Goal: Task Accomplishment & Management: Manage account settings

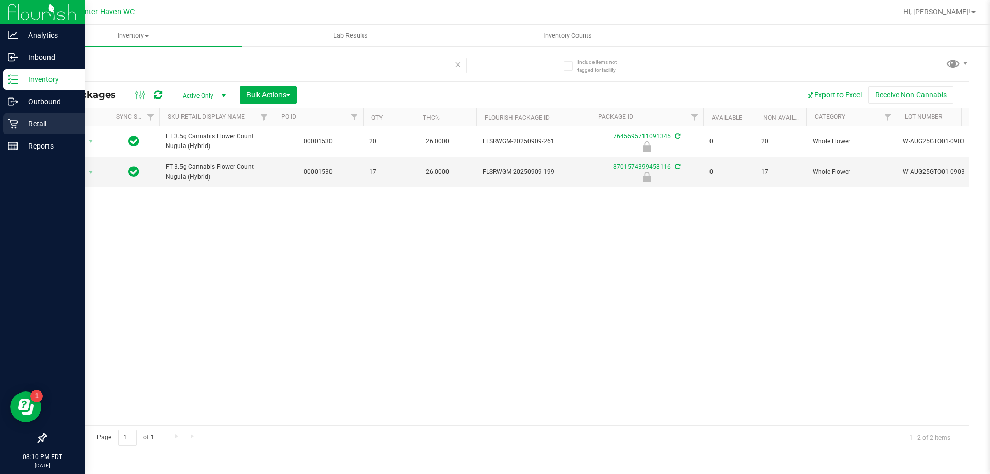
click at [16, 120] on icon at bounding box center [13, 124] width 10 height 10
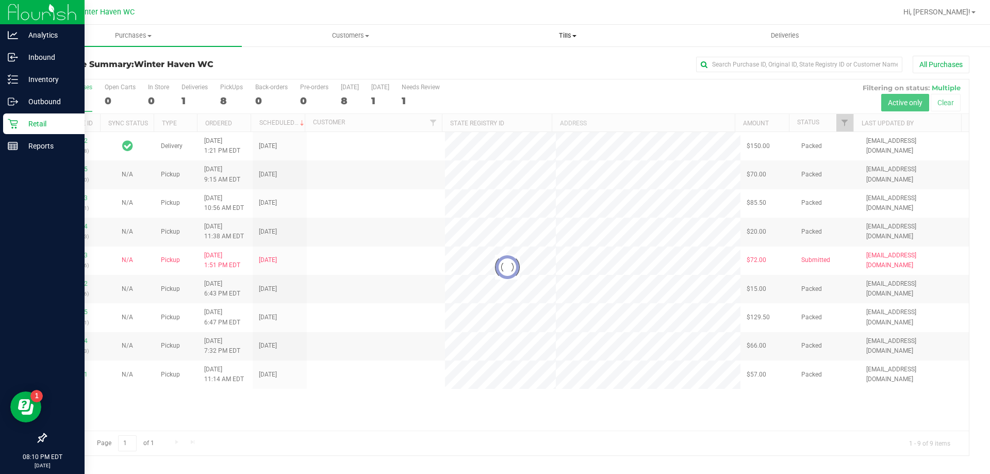
click at [562, 35] on span "Tills" at bounding box center [567, 35] width 216 height 9
click at [528, 58] on li "Manage tills" at bounding box center [567, 62] width 217 height 12
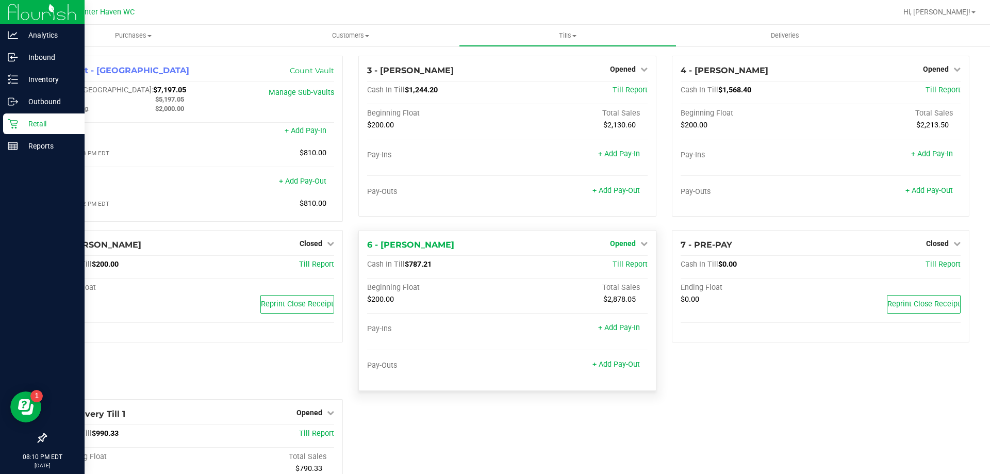
click at [634, 248] on link "Opened" at bounding box center [629, 243] width 38 height 8
click at [626, 267] on link "Close Till" at bounding box center [624, 264] width 28 height 8
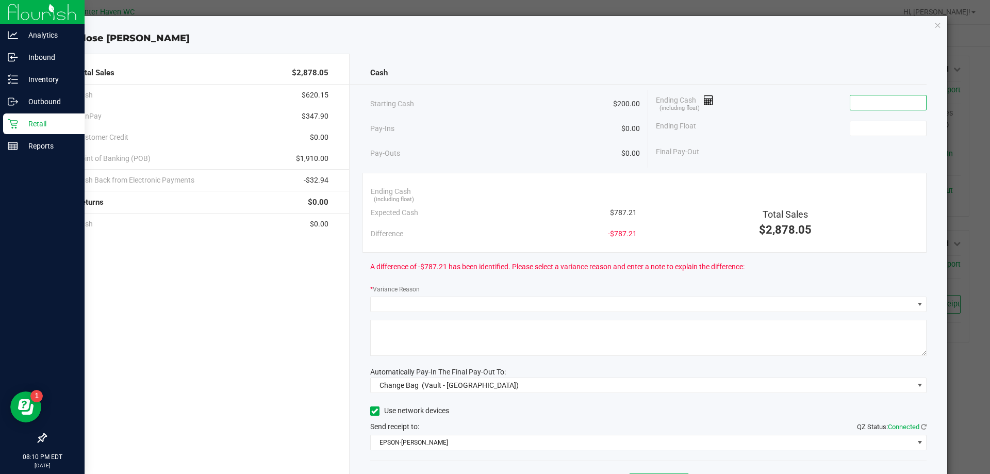
click at [898, 105] on input at bounding box center [888, 102] width 76 height 14
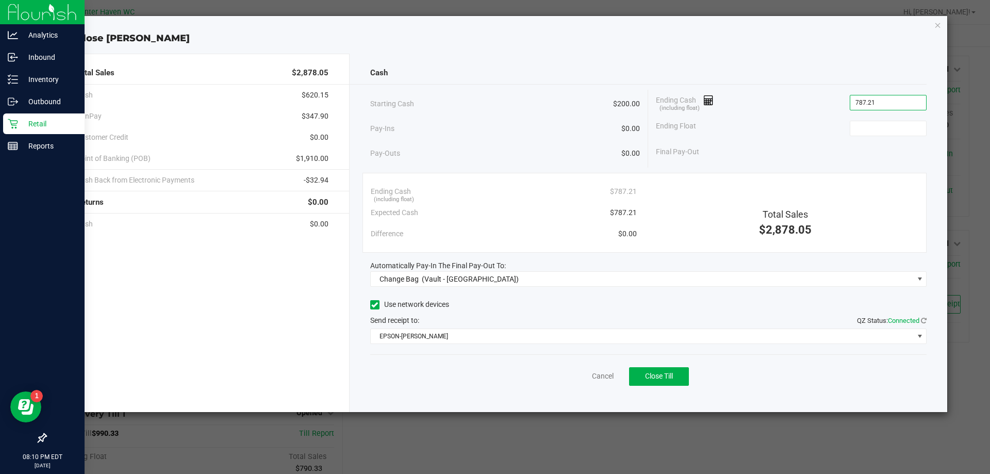
type input "$787.21"
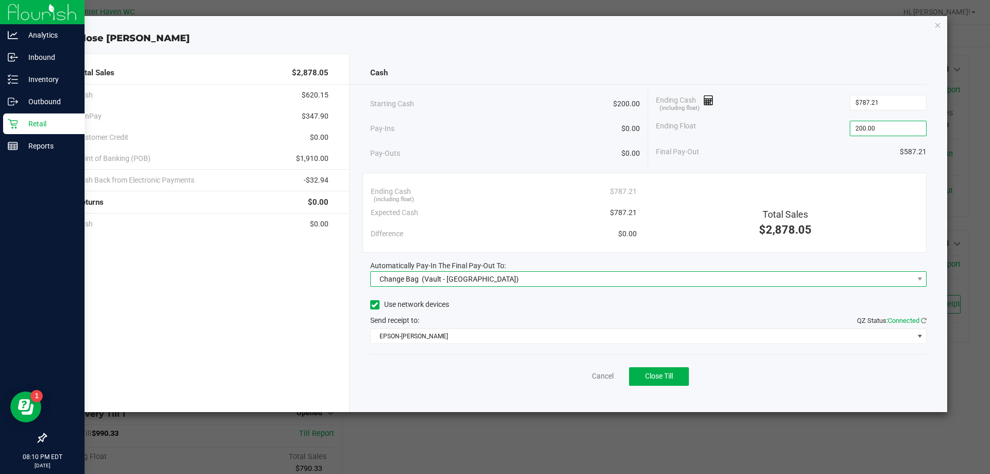
type input "$200.00"
click at [569, 281] on span "Change Bag (Vault - [GEOGRAPHIC_DATA])" at bounding box center [642, 279] width 543 height 14
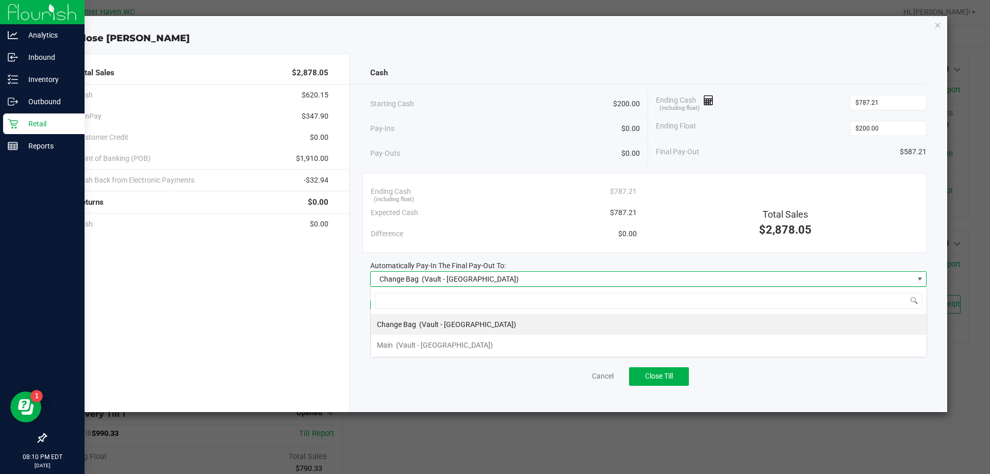
scroll to position [15, 556]
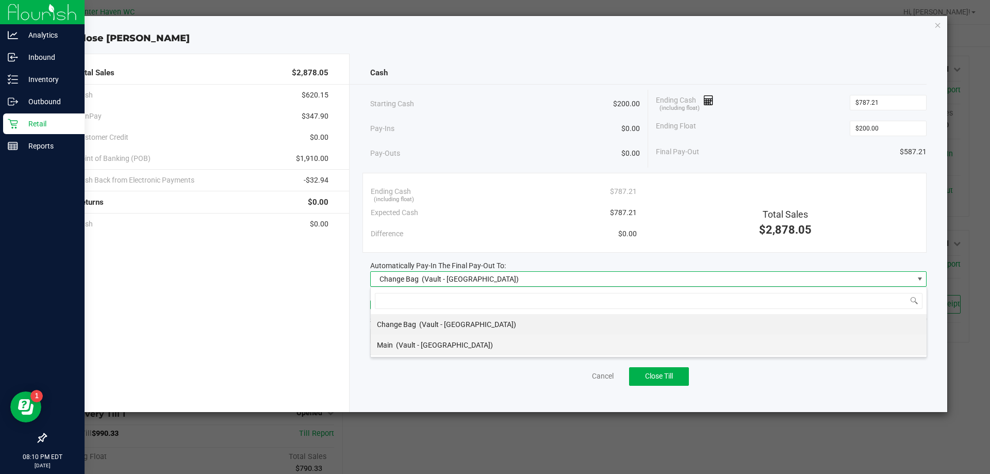
click at [448, 339] on div "Main (Vault - [GEOGRAPHIC_DATA])" at bounding box center [435, 345] width 116 height 19
click at [463, 378] on div "Cancel Close Till" at bounding box center [648, 374] width 557 height 40
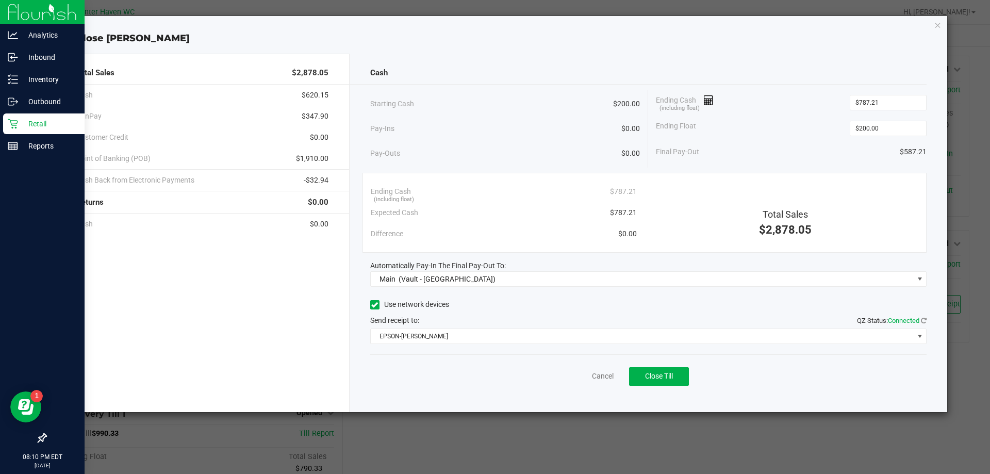
click at [456, 344] on div "Cash Starting Cash $200.00 Pay-Ins $0.00 Pay-Outs $0.00 Ending Cash (including …" at bounding box center [649, 233] width 598 height 358
click at [459, 361] on div "Cancel Close Till" at bounding box center [648, 374] width 557 height 40
click at [764, 161] on div "Final Pay-Out $587.21" at bounding box center [791, 151] width 271 height 21
click at [648, 372] on button "Close Till" at bounding box center [659, 376] width 60 height 19
click at [581, 379] on link "Dismiss" at bounding box center [580, 376] width 25 height 11
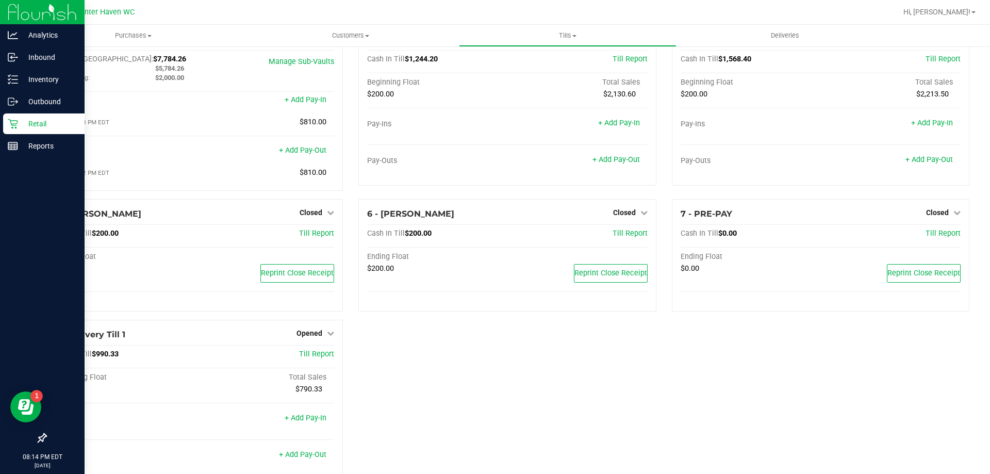
scroll to position [58, 0]
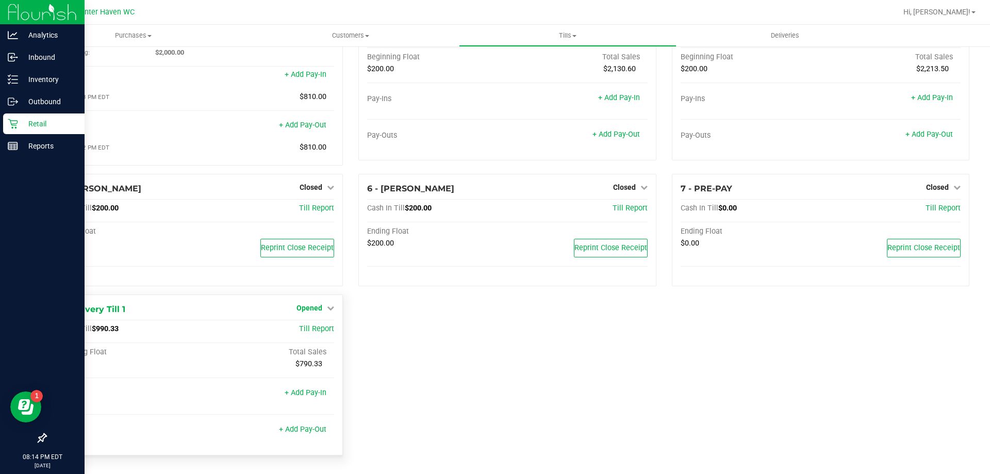
click at [313, 310] on span "Opened" at bounding box center [310, 308] width 26 height 8
click at [327, 332] on div "Close Till" at bounding box center [311, 329] width 76 height 13
click at [320, 331] on link "Close Till" at bounding box center [311, 329] width 28 height 8
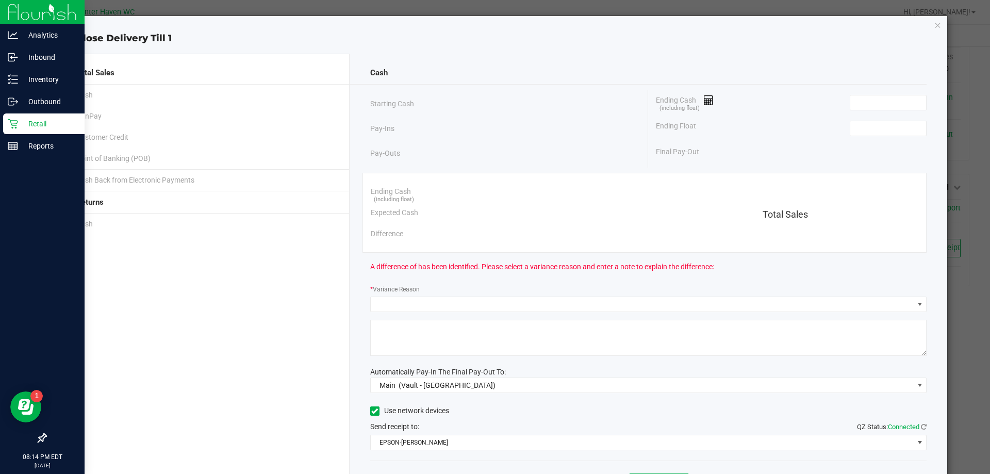
click at [866, 112] on div "Ending Cash (including float)" at bounding box center [791, 103] width 271 height 26
click at [865, 106] on input at bounding box center [888, 102] width 76 height 14
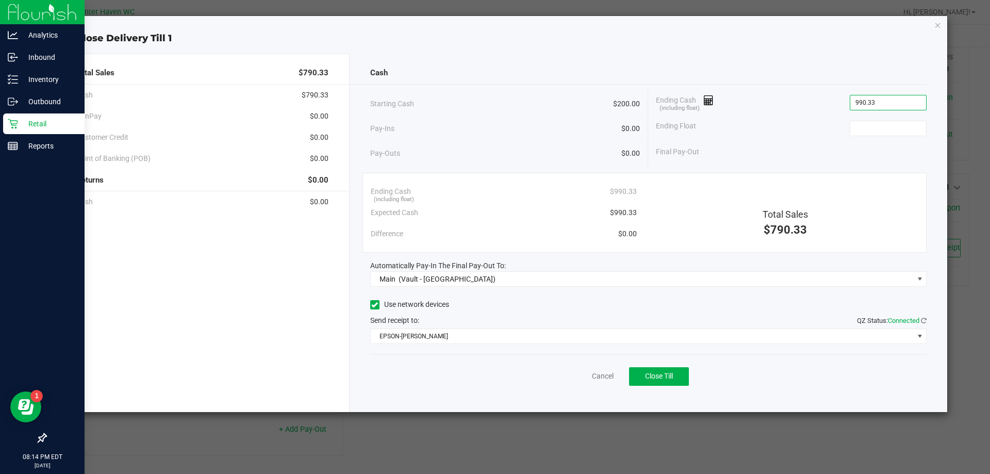
type input "$990.33"
type input "$200.00"
click at [578, 375] on div "Cancel Close Till" at bounding box center [648, 374] width 557 height 40
click at [662, 383] on button "Close Till" at bounding box center [659, 376] width 60 height 19
click at [589, 371] on link "Dismiss" at bounding box center [580, 376] width 25 height 11
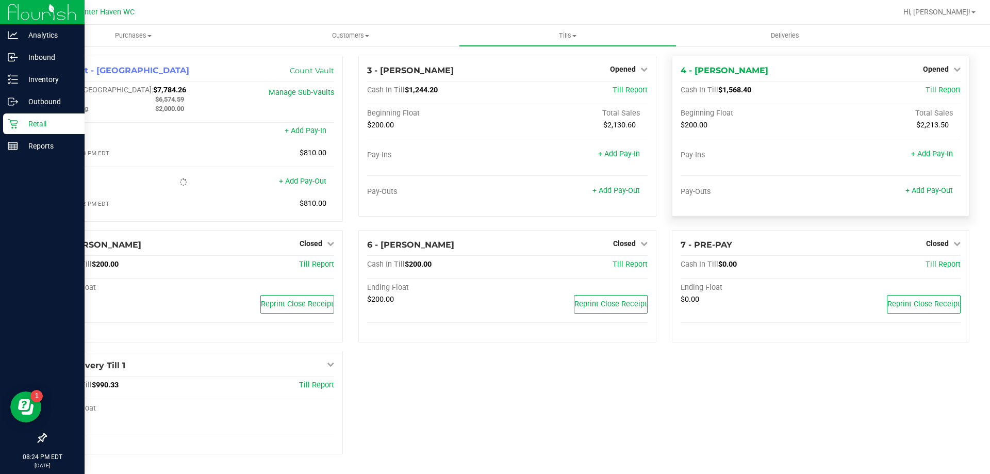
scroll to position [10, 0]
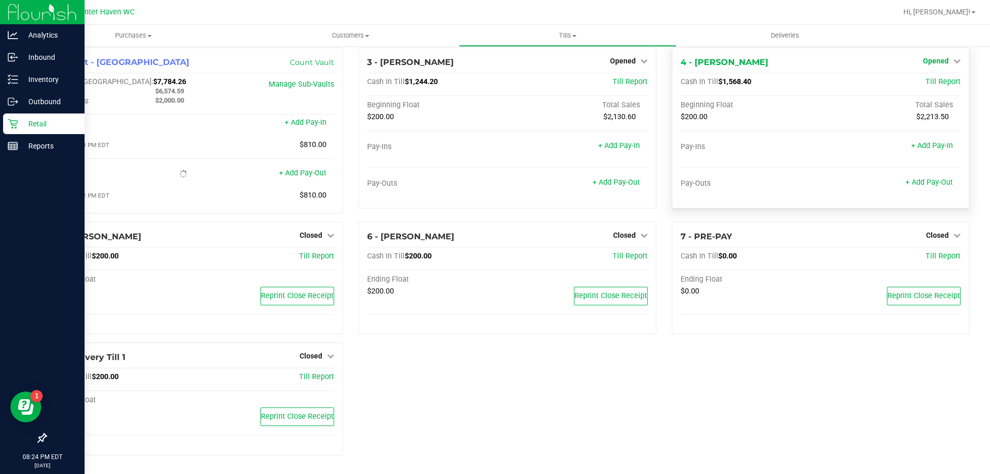
click at [923, 57] on span "Opened" at bounding box center [936, 61] width 26 height 8
click at [923, 78] on link "Close Till" at bounding box center [937, 82] width 28 height 8
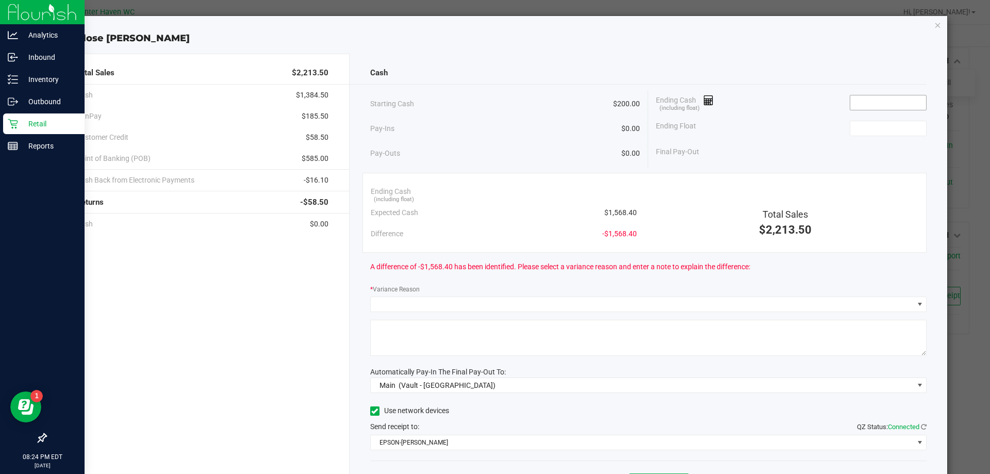
click at [867, 101] on input at bounding box center [888, 102] width 76 height 14
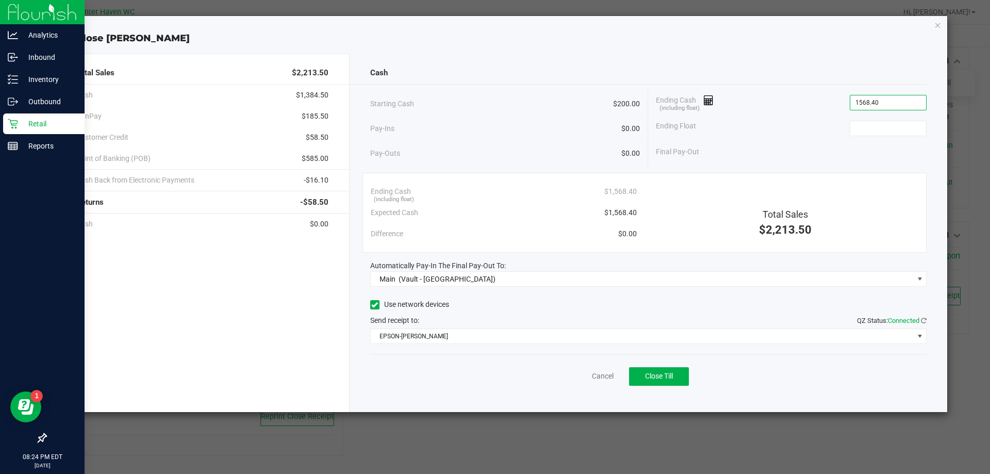
type input "$1,568.40"
type input "$200.00"
click at [783, 135] on div "Ending Float $200.00" at bounding box center [791, 129] width 271 height 26
click at [809, 151] on div "Final Pay-Out $1,368.40" at bounding box center [791, 151] width 271 height 21
click at [671, 373] on span "Close Till" at bounding box center [659, 376] width 28 height 8
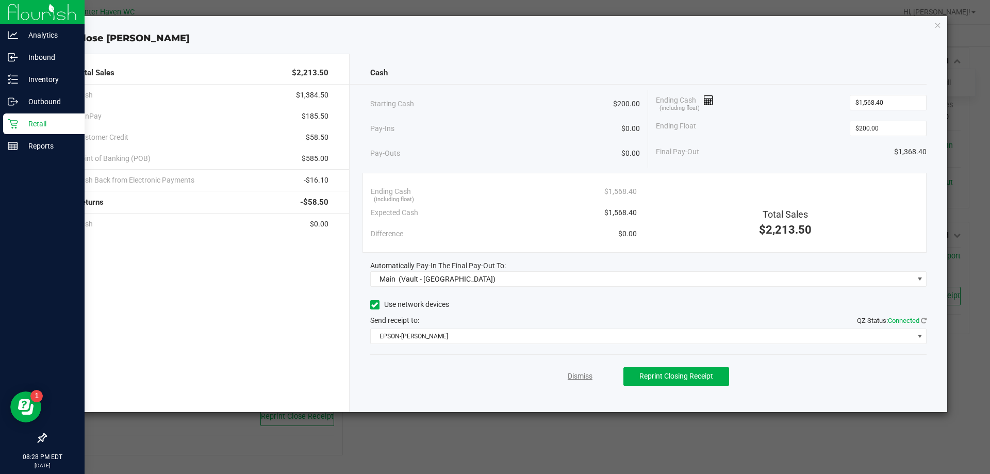
click at [584, 375] on link "Dismiss" at bounding box center [580, 376] width 25 height 11
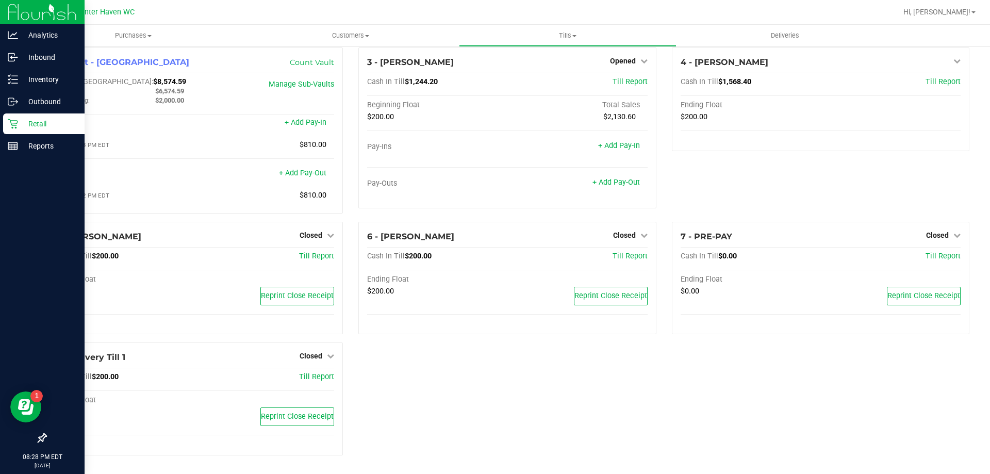
click at [582, 389] on div "1 - Vault - Winter Haven Count Vault Cash In Vault: $8,574.59 Main: $6,574.59 C…" at bounding box center [508, 255] width 940 height 416
click at [610, 55] on div "Opened" at bounding box center [629, 61] width 38 height 12
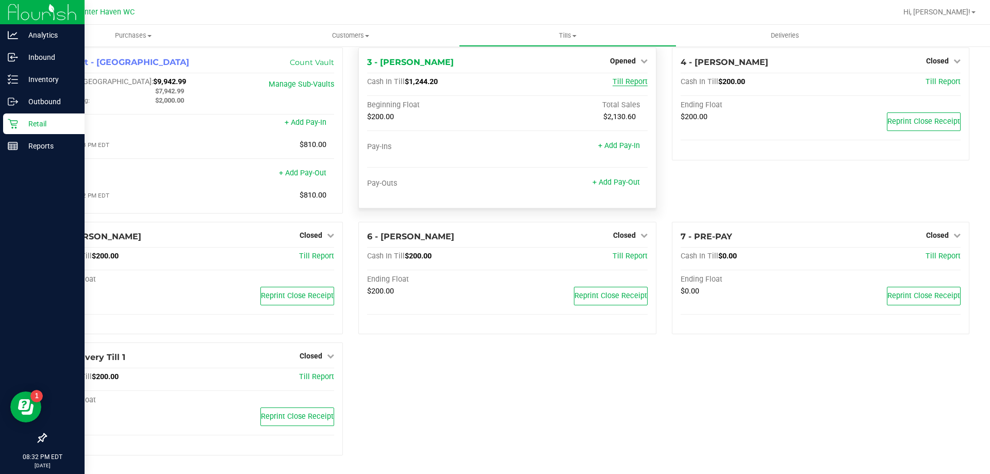
click at [613, 83] on span "Till Report" at bounding box center [630, 81] width 35 height 9
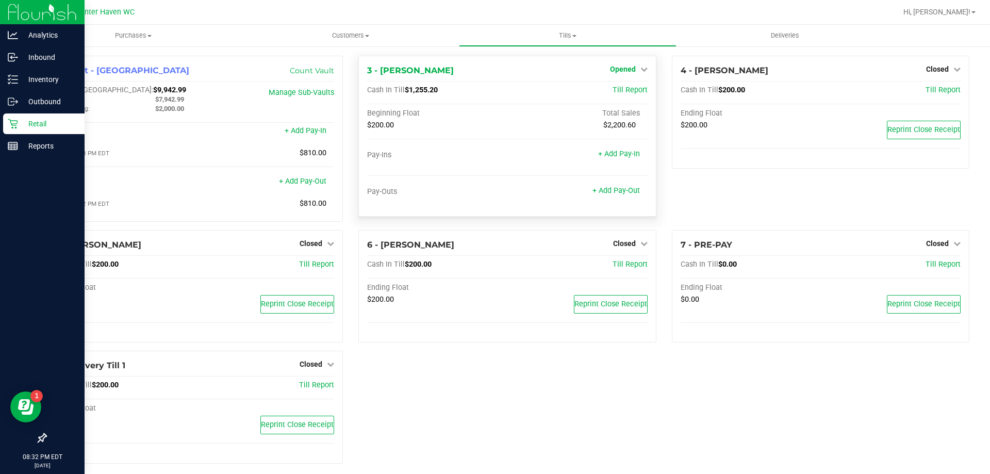
click at [628, 71] on span "Opened" at bounding box center [623, 69] width 26 height 8
click at [618, 91] on link "Close Till" at bounding box center [624, 91] width 28 height 8
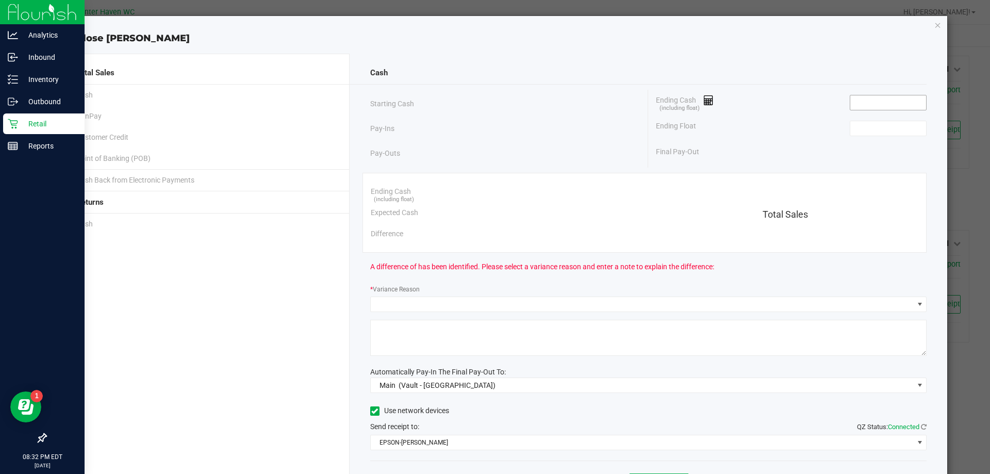
click at [866, 106] on input at bounding box center [888, 102] width 76 height 14
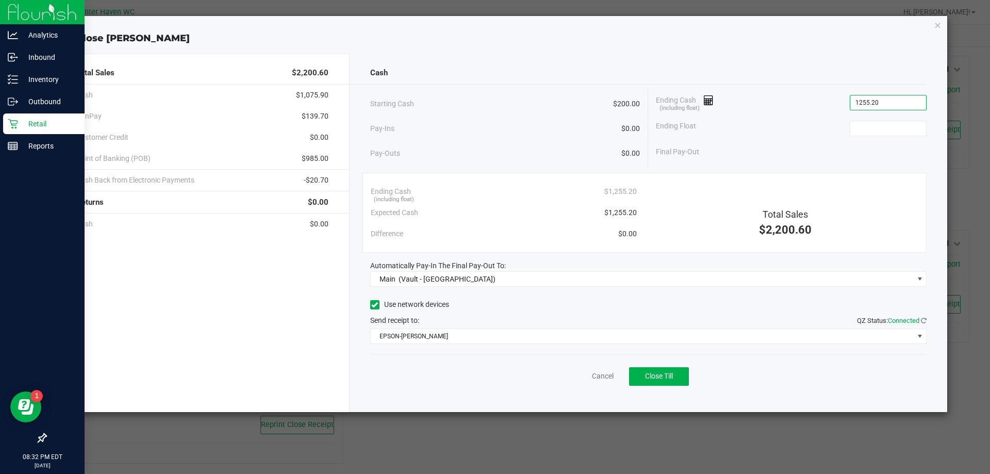
type input "$1,255.20"
type input "$200.00"
click at [793, 109] on div "Ending Cash (including float) $1,255.20" at bounding box center [791, 103] width 271 height 26
click at [812, 153] on div "Final Pay-Out $1,055.20" at bounding box center [791, 151] width 271 height 21
click at [669, 373] on span "Close Till" at bounding box center [659, 376] width 28 height 8
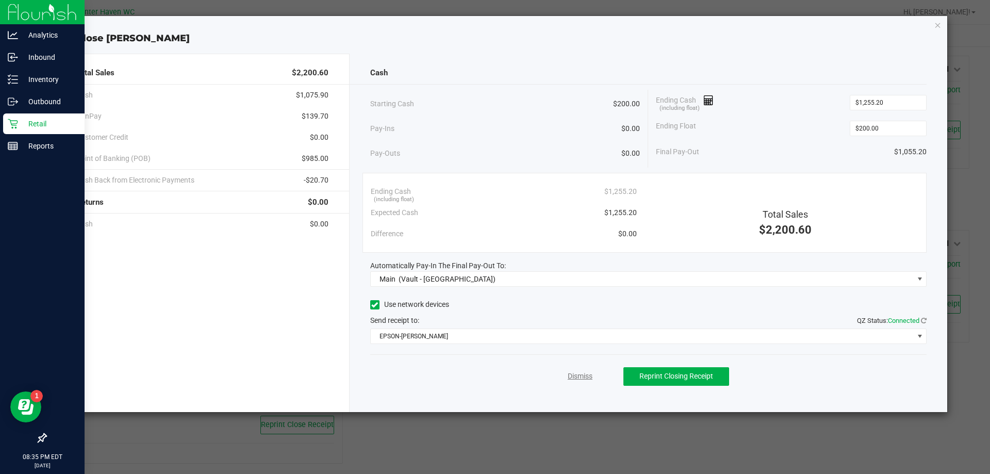
click at [572, 376] on link "Dismiss" at bounding box center [580, 376] width 25 height 11
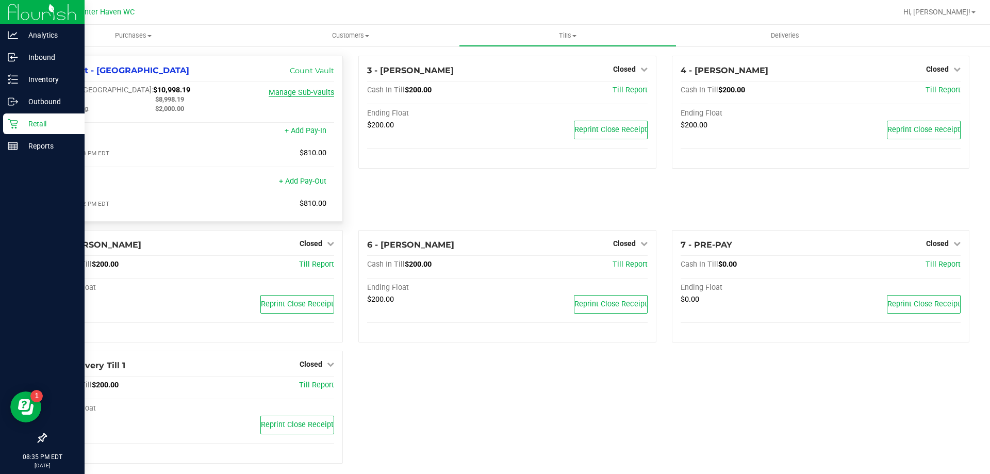
click at [287, 95] on link "Manage Sub-Vaults" at bounding box center [301, 92] width 65 height 9
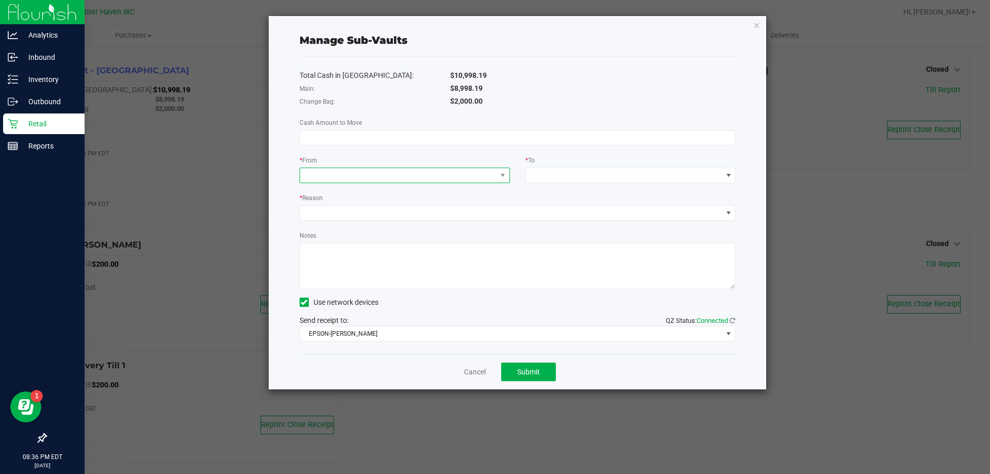
click at [409, 175] on span at bounding box center [398, 175] width 196 height 14
click at [407, 142] on input at bounding box center [517, 137] width 435 height 14
type input "$5,197.05"
click at [445, 180] on span at bounding box center [398, 175] width 196 height 14
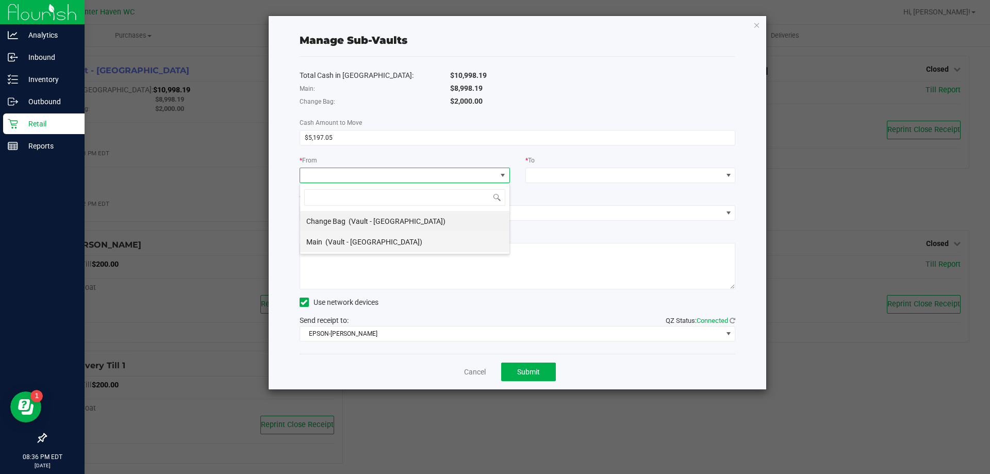
click at [377, 238] on span "(Vault - [GEOGRAPHIC_DATA])" at bounding box center [373, 242] width 97 height 8
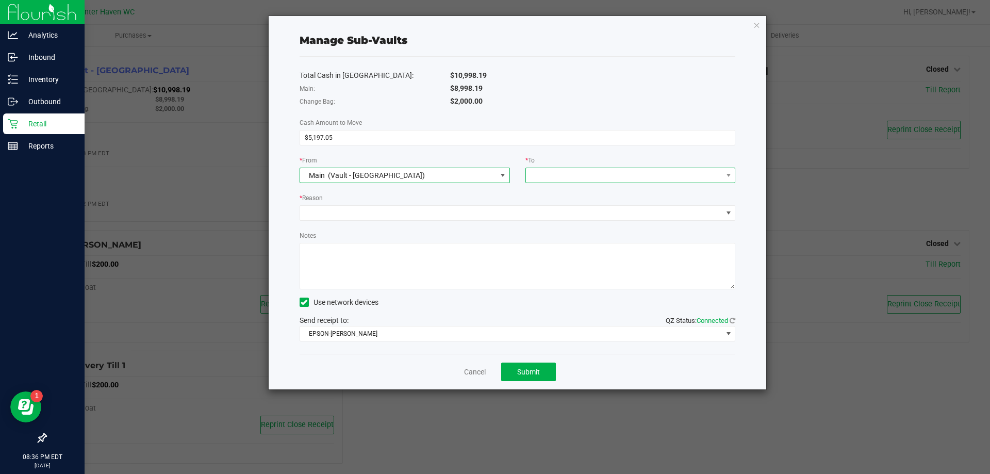
click at [565, 174] on span at bounding box center [624, 175] width 196 height 14
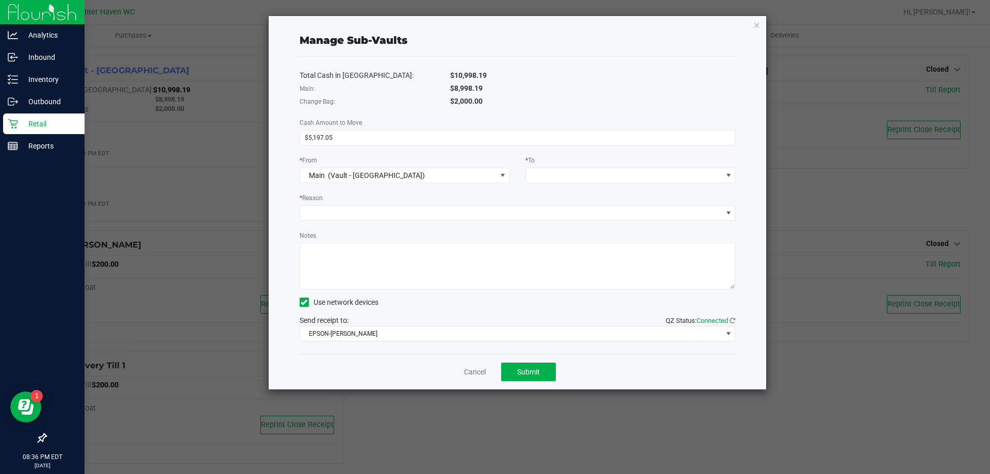
click at [490, 188] on div "Total Cash in [GEOGRAPHIC_DATA]: $10,998.19 Main: $8,998.19 Change Bag: $2,000.…" at bounding box center [518, 205] width 436 height 297
click at [494, 175] on span "Main (Vault - [GEOGRAPHIC_DATA])" at bounding box center [398, 175] width 196 height 14
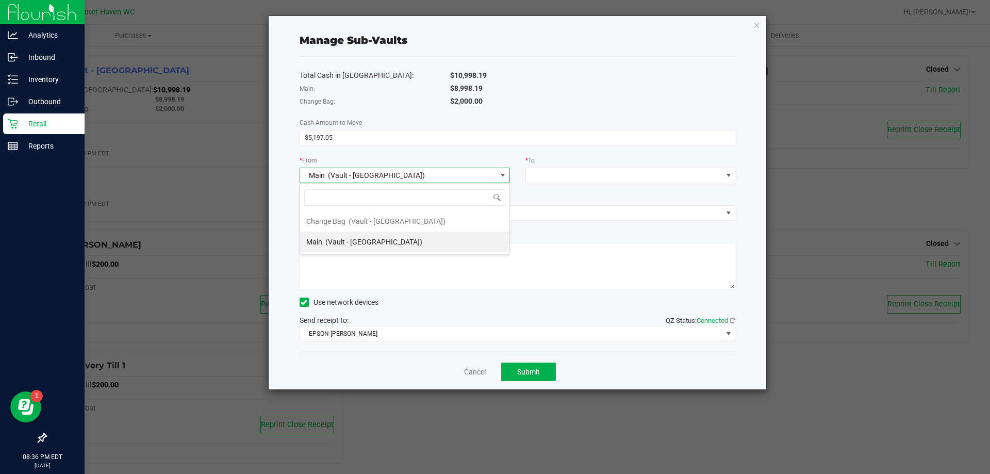
click at [494, 175] on span "Main (Vault - [GEOGRAPHIC_DATA])" at bounding box center [398, 175] width 196 height 14
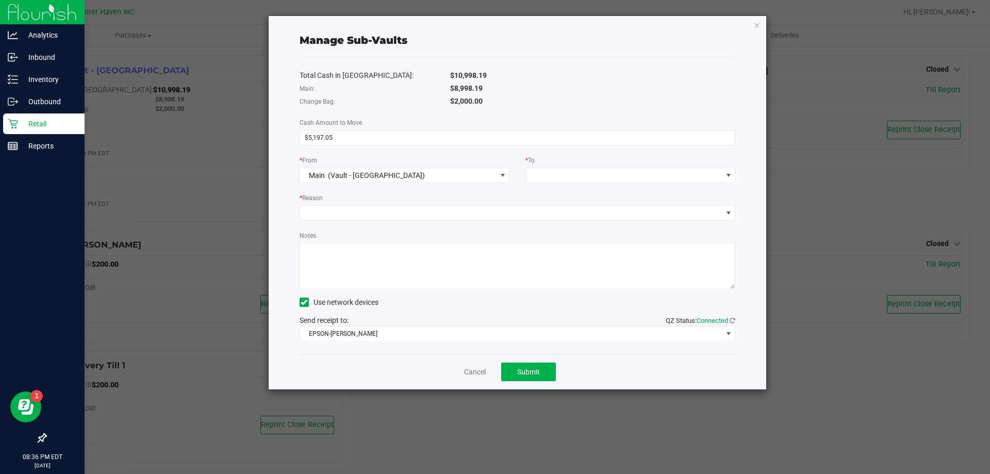
click at [507, 154] on div "Total Cash in [GEOGRAPHIC_DATA]: $10,998.19 Main: $8,998.19 Change Bag: $2,000.…" at bounding box center [518, 205] width 436 height 297
click at [468, 370] on link "Cancel" at bounding box center [475, 372] width 22 height 11
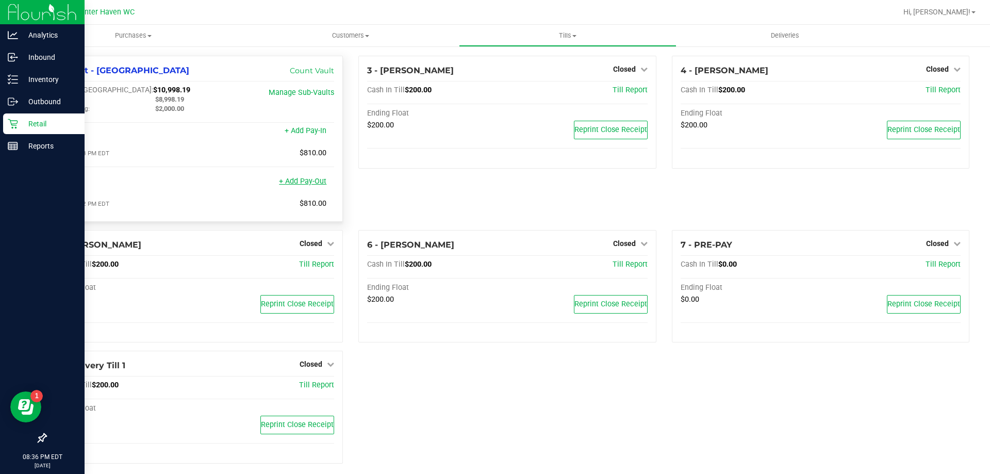
click at [309, 182] on link "+ Add Pay-Out" at bounding box center [302, 181] width 47 height 9
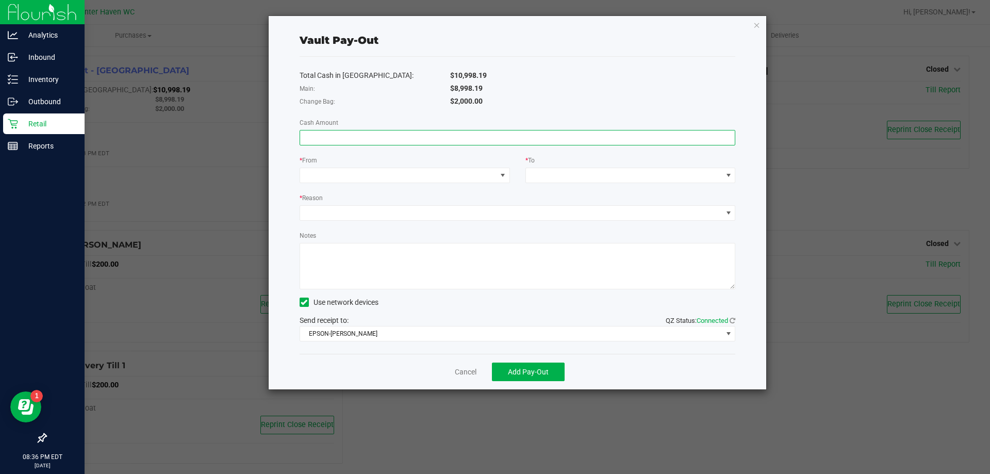
click at [393, 132] on input at bounding box center [517, 137] width 435 height 14
click at [365, 141] on input at bounding box center [517, 137] width 435 height 14
type input "$5,197.05"
click at [380, 169] on span at bounding box center [398, 175] width 196 height 14
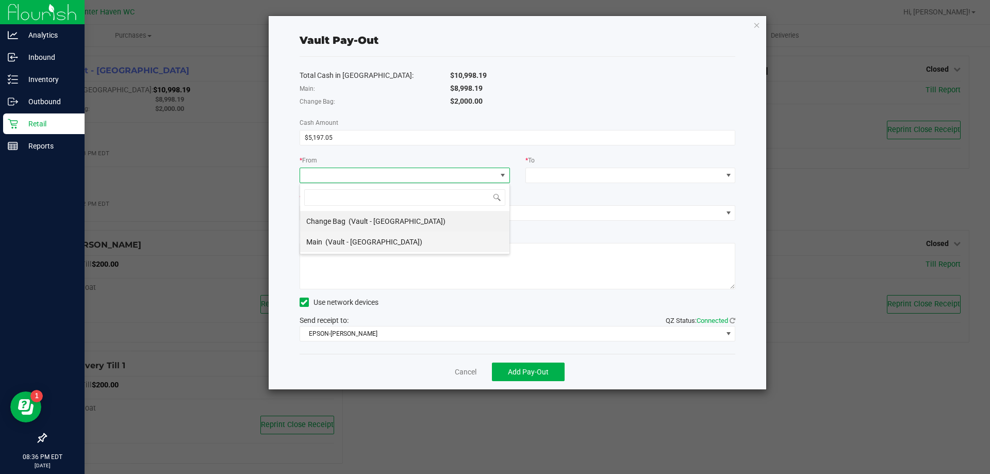
click at [372, 240] on span "(Vault - [GEOGRAPHIC_DATA])" at bounding box center [373, 242] width 97 height 8
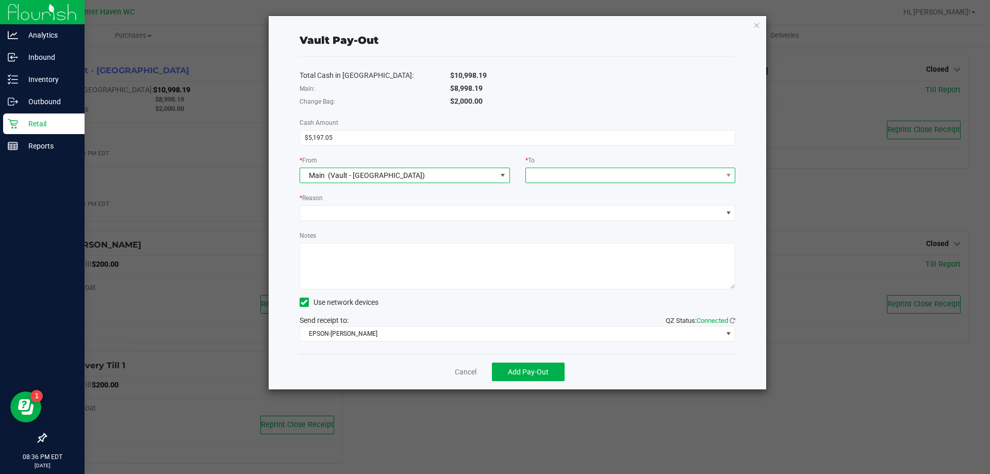
click at [551, 183] on span at bounding box center [630, 175] width 210 height 15
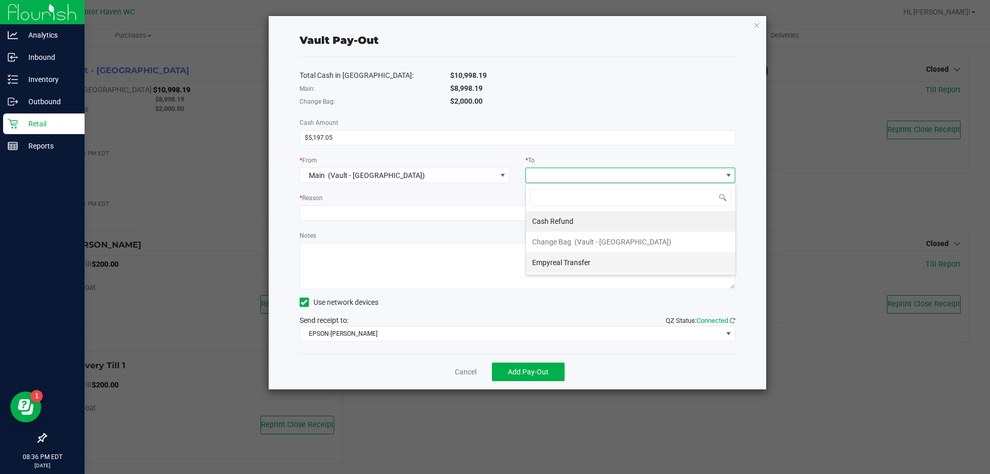
click at [552, 258] on span "Empyreal Transfer" at bounding box center [561, 262] width 58 height 8
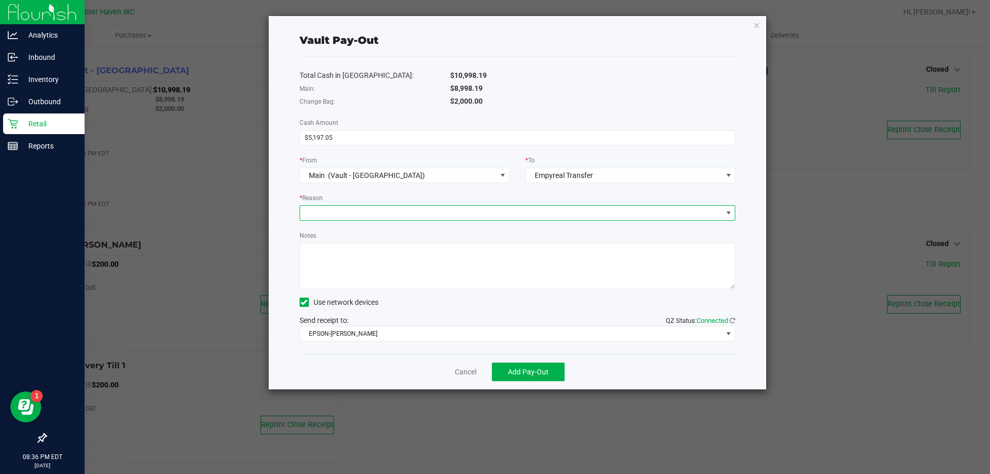
click at [520, 219] on span at bounding box center [511, 213] width 422 height 14
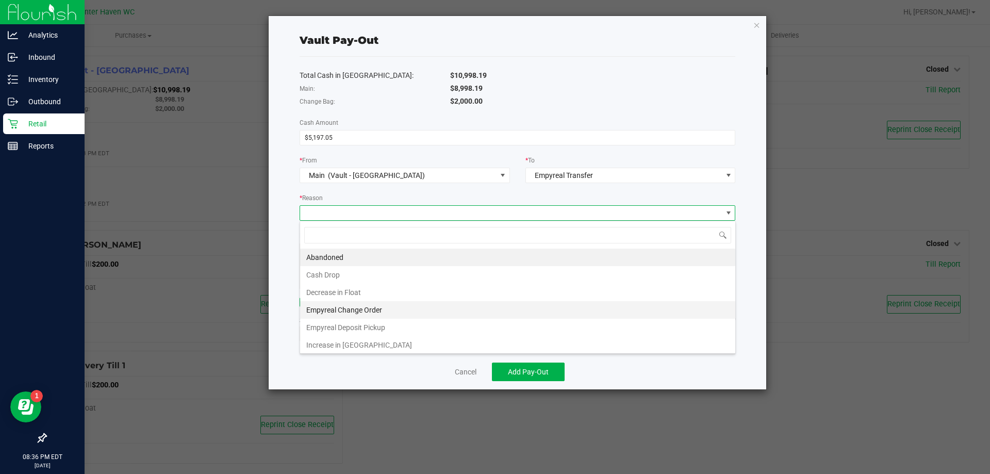
scroll to position [2, 0]
click at [379, 327] on li "Empyreal Deposit Pickup" at bounding box center [517, 326] width 435 height 18
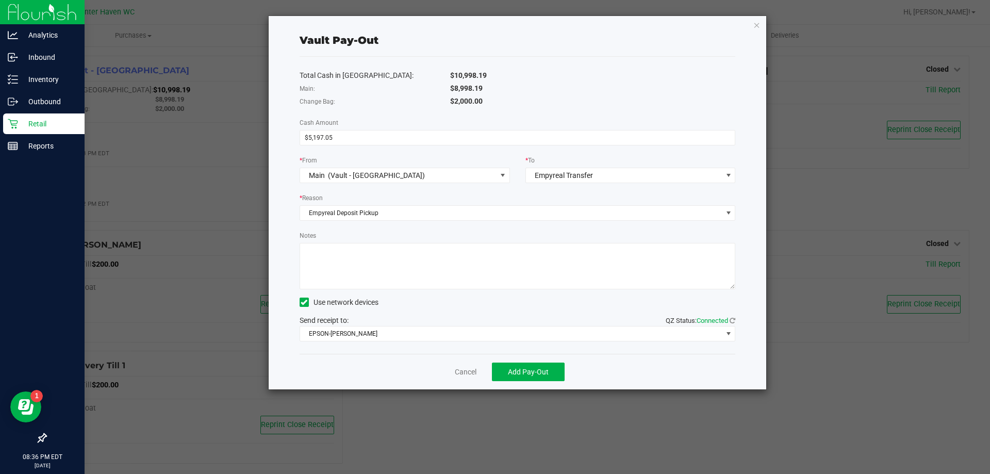
click at [363, 260] on textarea "Notes" at bounding box center [518, 266] width 436 height 46
type textarea "Seal #2998 & #2999"
click at [515, 369] on span "Add Pay-Out" at bounding box center [528, 372] width 41 height 8
click at [470, 370] on link "Dismiss" at bounding box center [462, 372] width 25 height 11
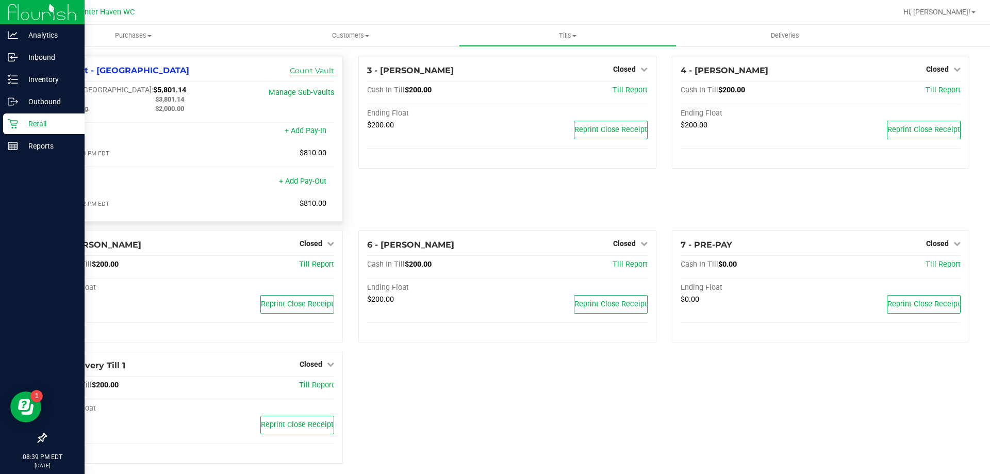
click at [322, 68] on link "Count Vault" at bounding box center [312, 70] width 44 height 9
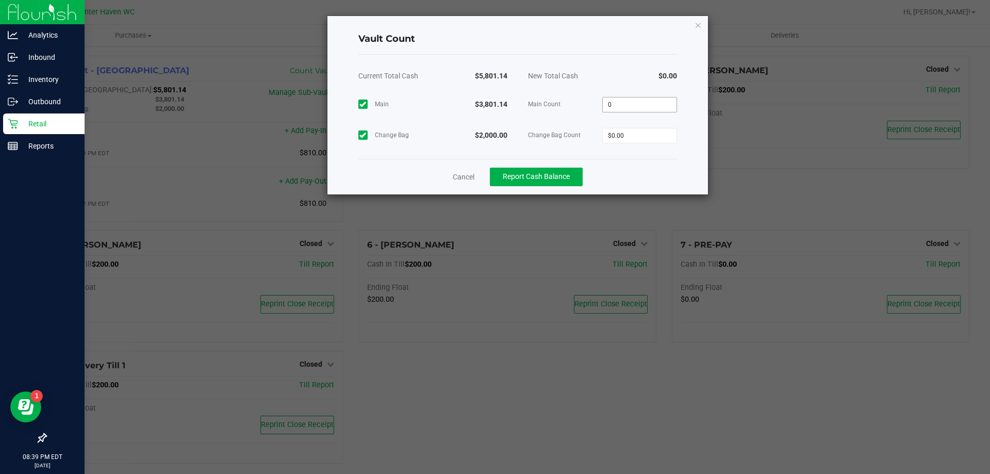
click at [627, 103] on input "0" at bounding box center [640, 104] width 74 height 14
type input "$3,801.14"
type input "$2,000.00"
click at [541, 49] on div "Vault Count" at bounding box center [517, 39] width 319 height 30
click at [525, 176] on span "Report Cash Balance" at bounding box center [536, 176] width 67 height 8
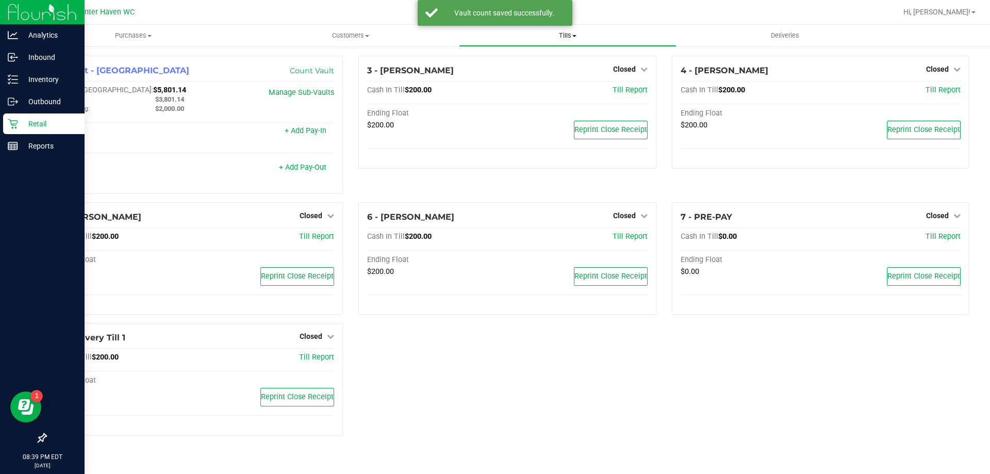
click at [564, 39] on span "Tills" at bounding box center [567, 35] width 216 height 9
click at [506, 66] on span "Manage tills" at bounding box center [494, 62] width 70 height 9
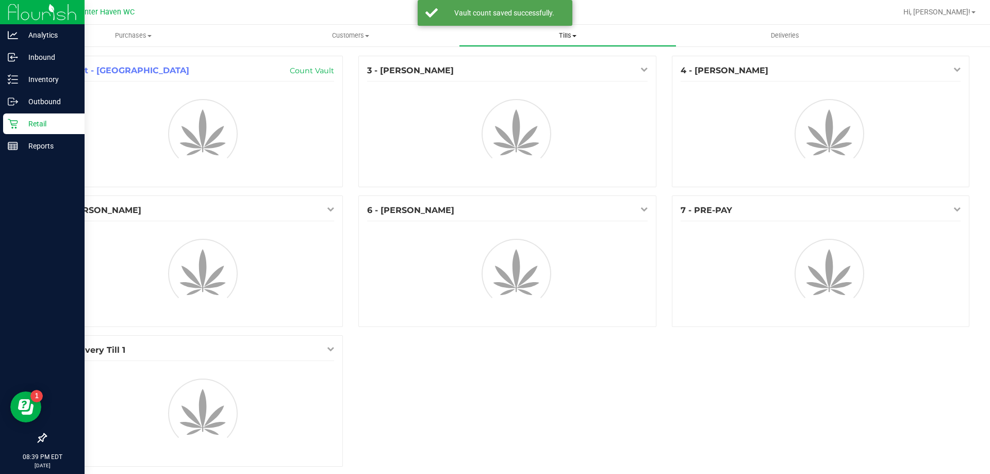
click at [558, 33] on span "Tills" at bounding box center [567, 35] width 216 height 9
click at [541, 74] on span "Reconcile e-payments" at bounding box center [510, 74] width 103 height 9
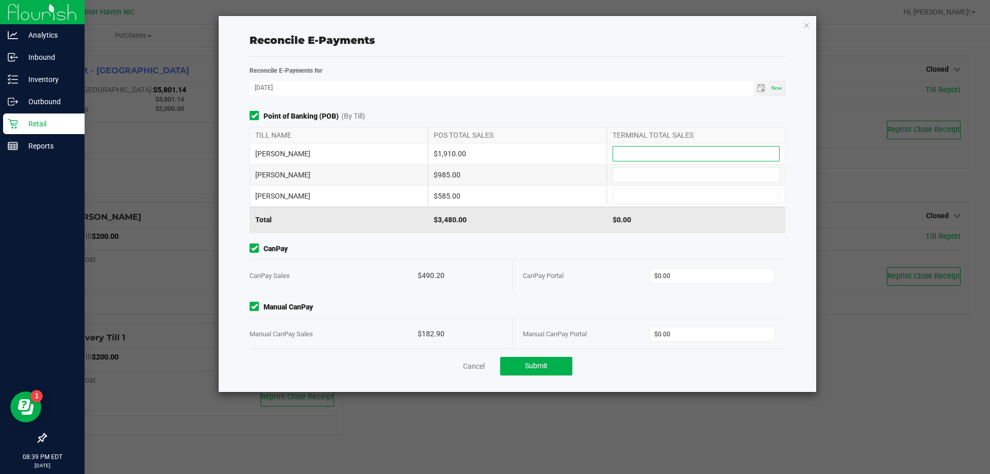
click at [661, 160] on input at bounding box center [696, 153] width 166 height 14
type input "$1,910.00"
type input "$985.00"
type input "$585.00"
type input "$490.20"
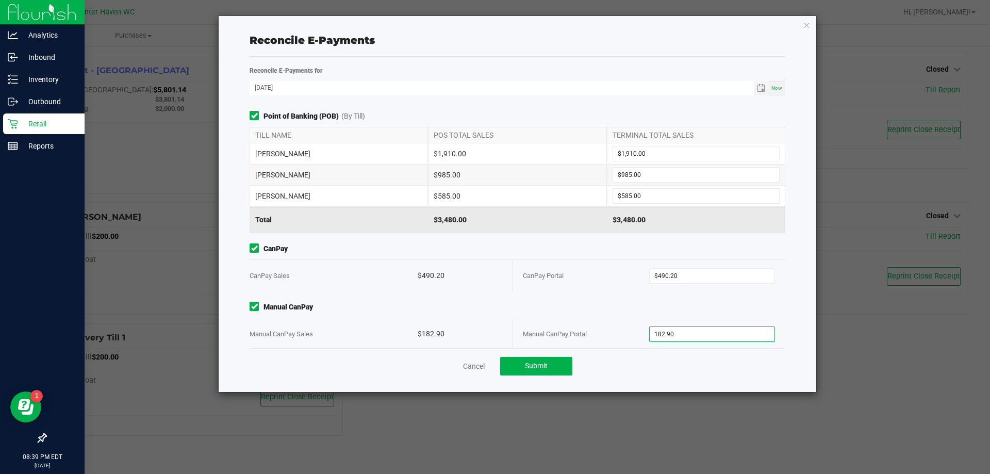
type input "$182.90"
click at [717, 125] on div "Point of Banking (POB) (By Till) TILL NAME POS TOTAL SALES TERMINAL TOTAL SALES…" at bounding box center [517, 172] width 551 height 122
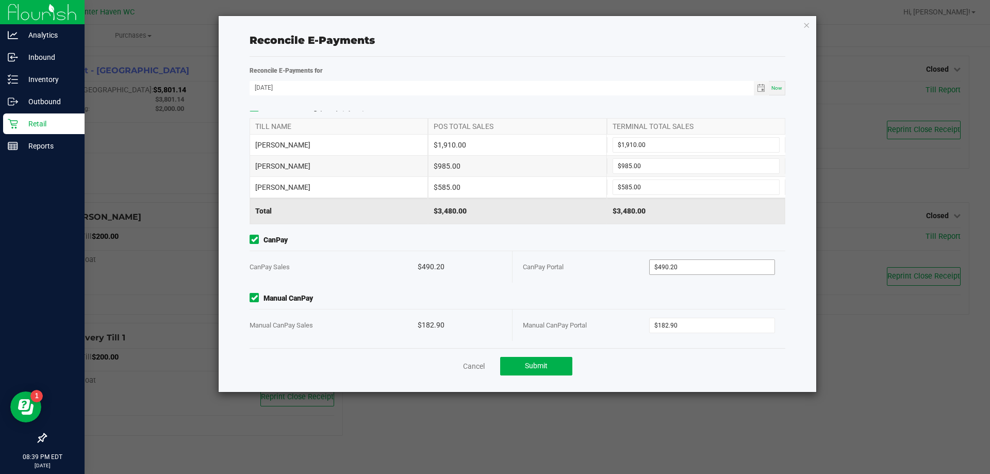
scroll to position [11, 0]
click at [552, 368] on button "Submit" at bounding box center [536, 366] width 72 height 19
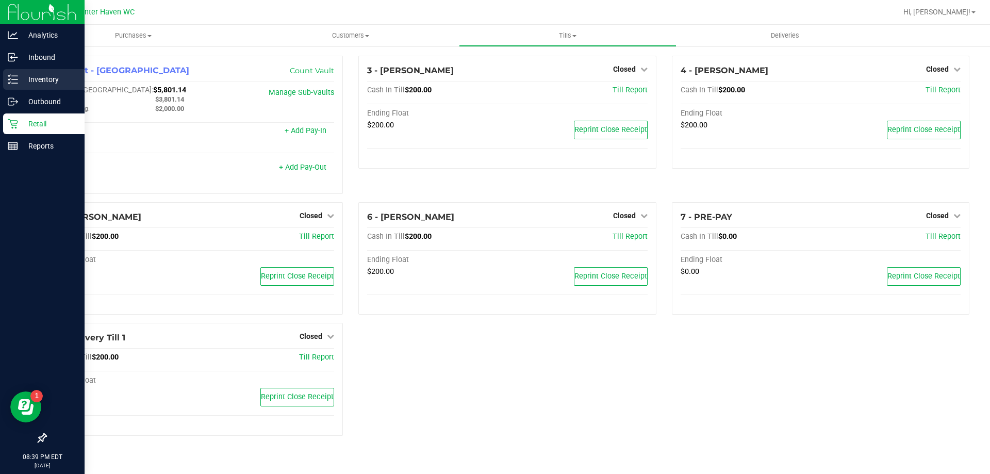
click at [9, 76] on icon at bounding box center [9, 76] width 2 height 2
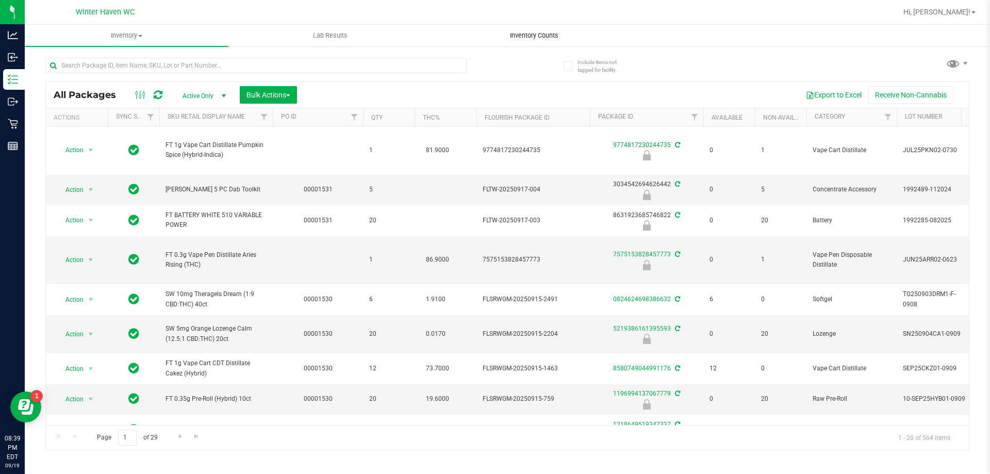
click at [517, 38] on span "Inventory Counts" at bounding box center [534, 35] width 76 height 9
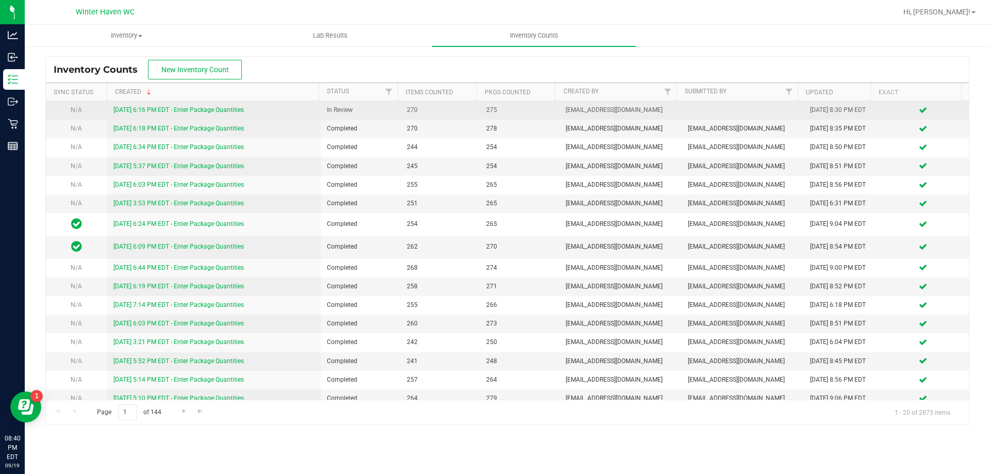
click at [204, 112] on link "[DATE] 6:16 PM EDT - Enter Package Quantities" at bounding box center [178, 109] width 130 height 7
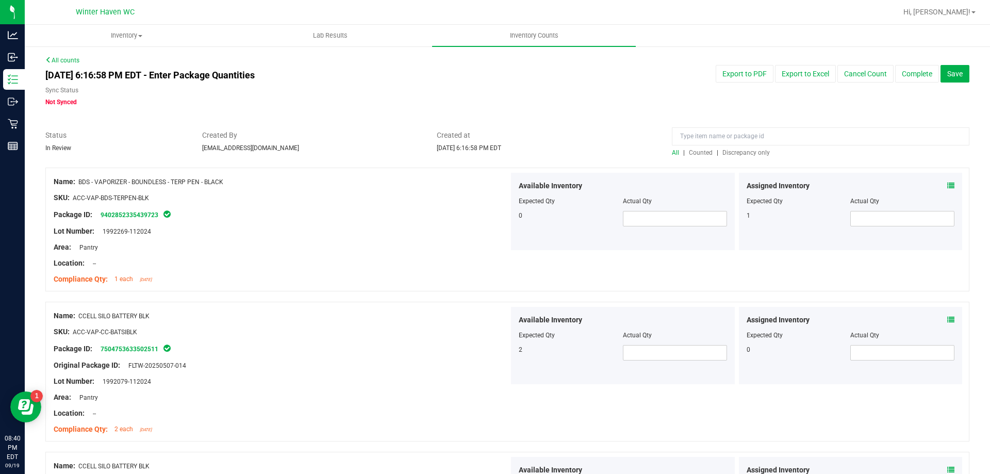
click at [741, 151] on span "Discrepancy only" at bounding box center [745, 152] width 47 height 7
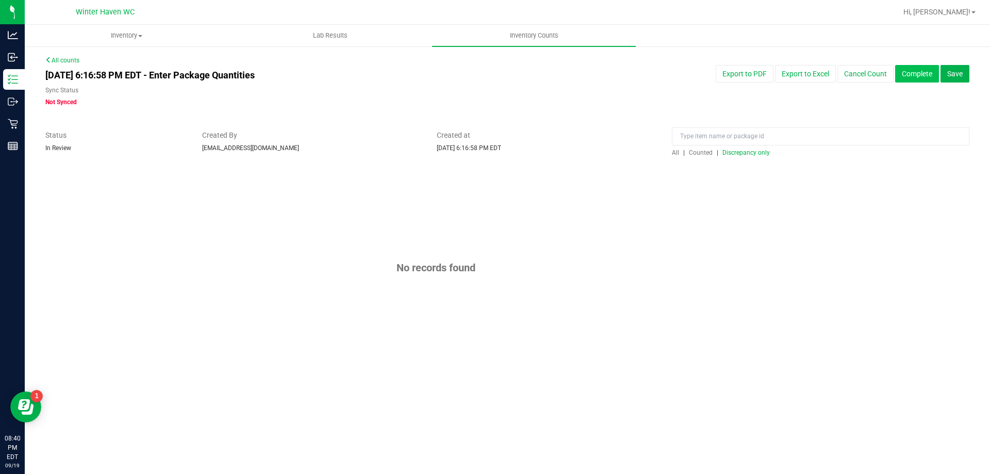
click at [909, 77] on button "Complete" at bounding box center [917, 74] width 44 height 18
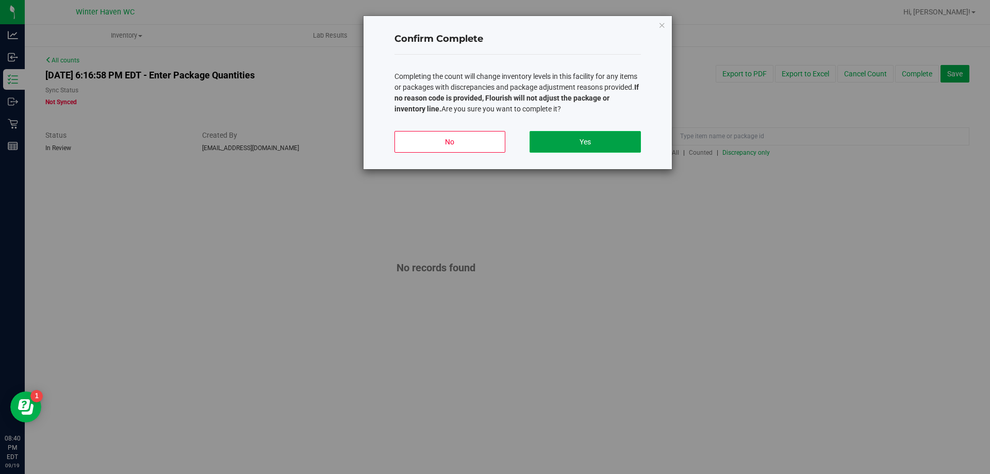
click at [623, 146] on button "Yes" at bounding box center [585, 142] width 111 height 22
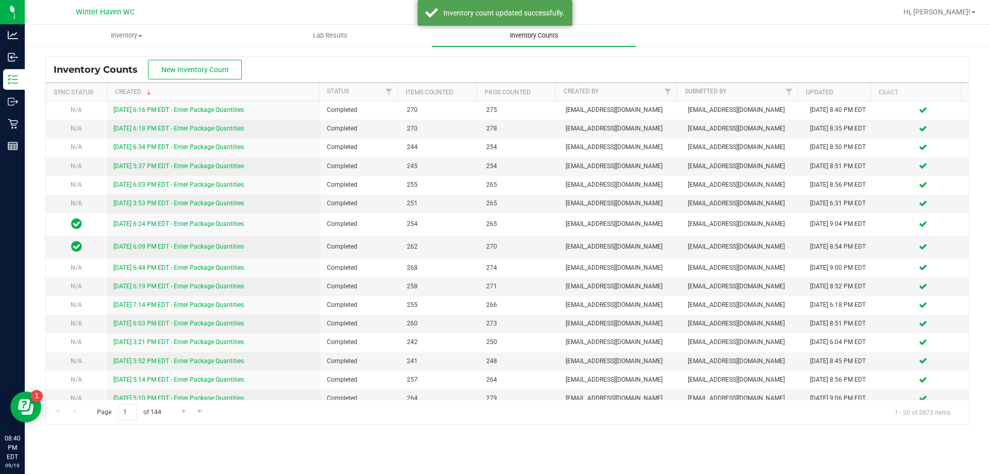
click at [543, 44] on uib-tab-heading "Inventory Counts" at bounding box center [534, 36] width 204 height 22
click at [538, 38] on span "Inventory Counts" at bounding box center [534, 35] width 76 height 9
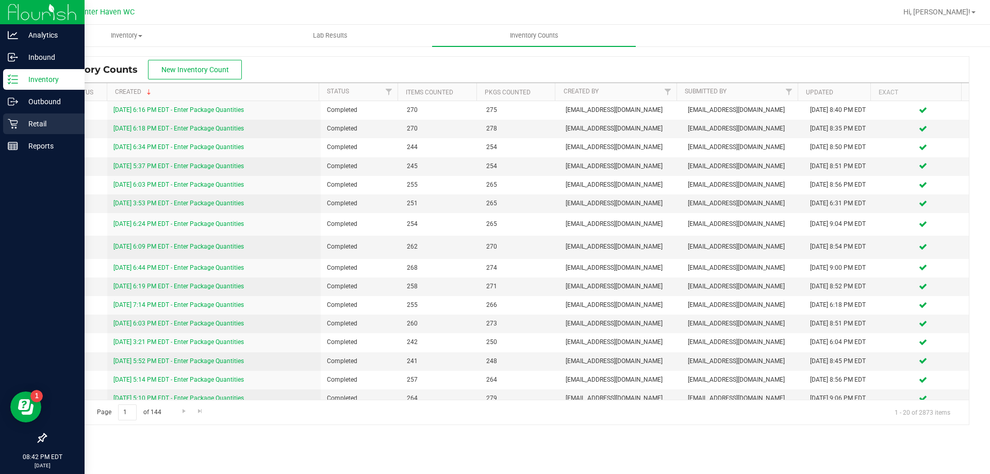
click at [7, 121] on div "Retail" at bounding box center [43, 123] width 81 height 21
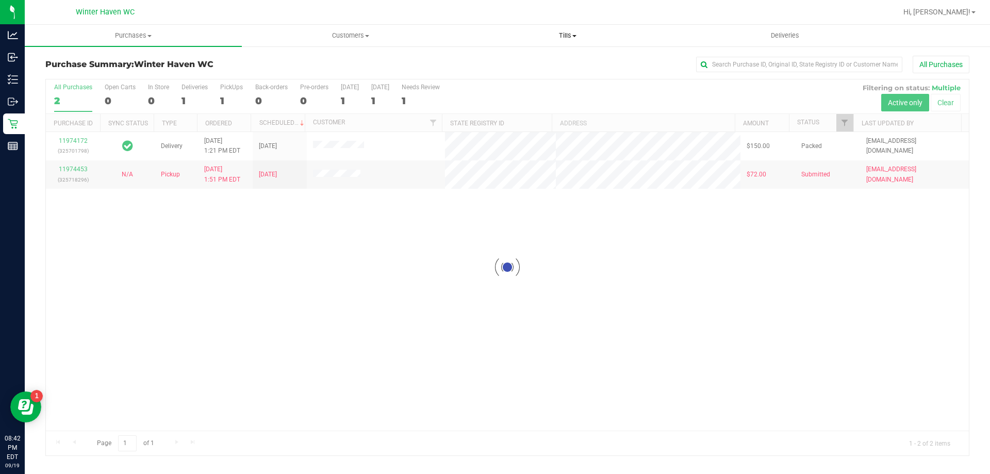
click at [561, 39] on span "Tills" at bounding box center [567, 35] width 216 height 9
click at [534, 61] on li "Manage tills" at bounding box center [567, 62] width 217 height 12
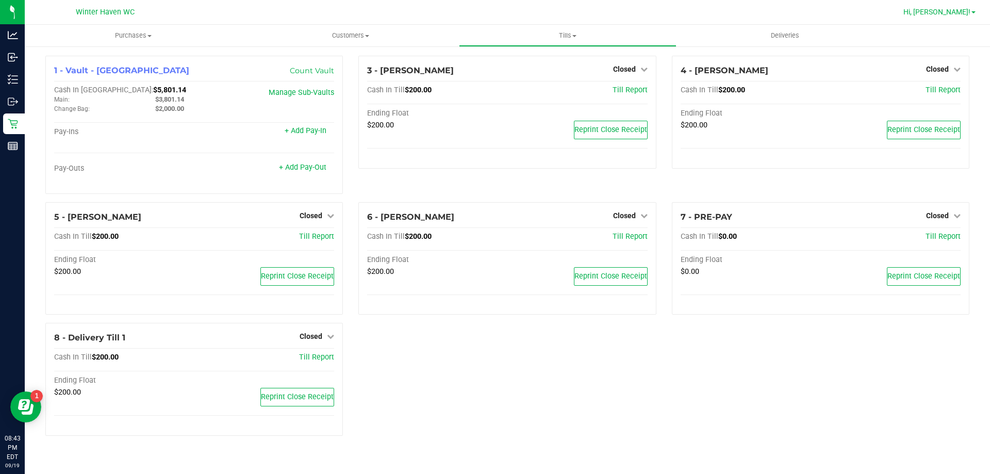
click at [956, 15] on span "Hi, [PERSON_NAME]!" at bounding box center [936, 12] width 67 height 8
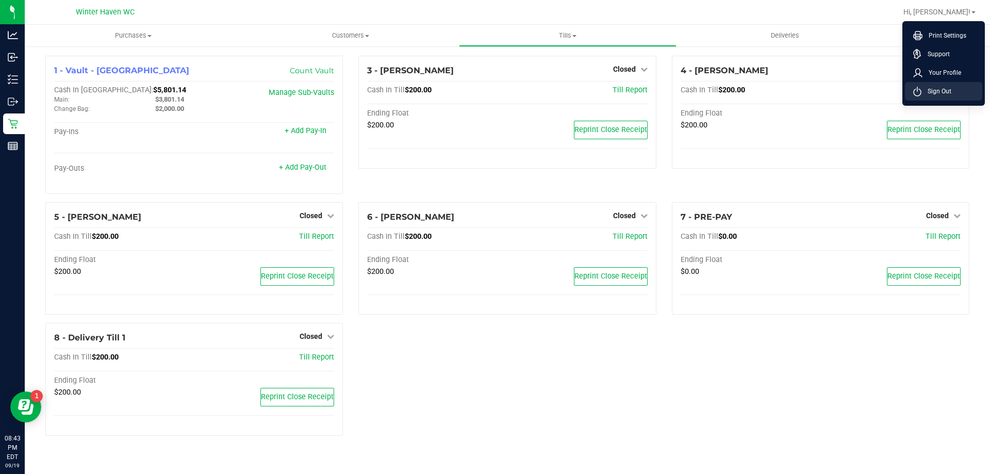
click at [929, 86] on li "Sign Out" at bounding box center [943, 91] width 77 height 19
